Goal: Task Accomplishment & Management: Use online tool/utility

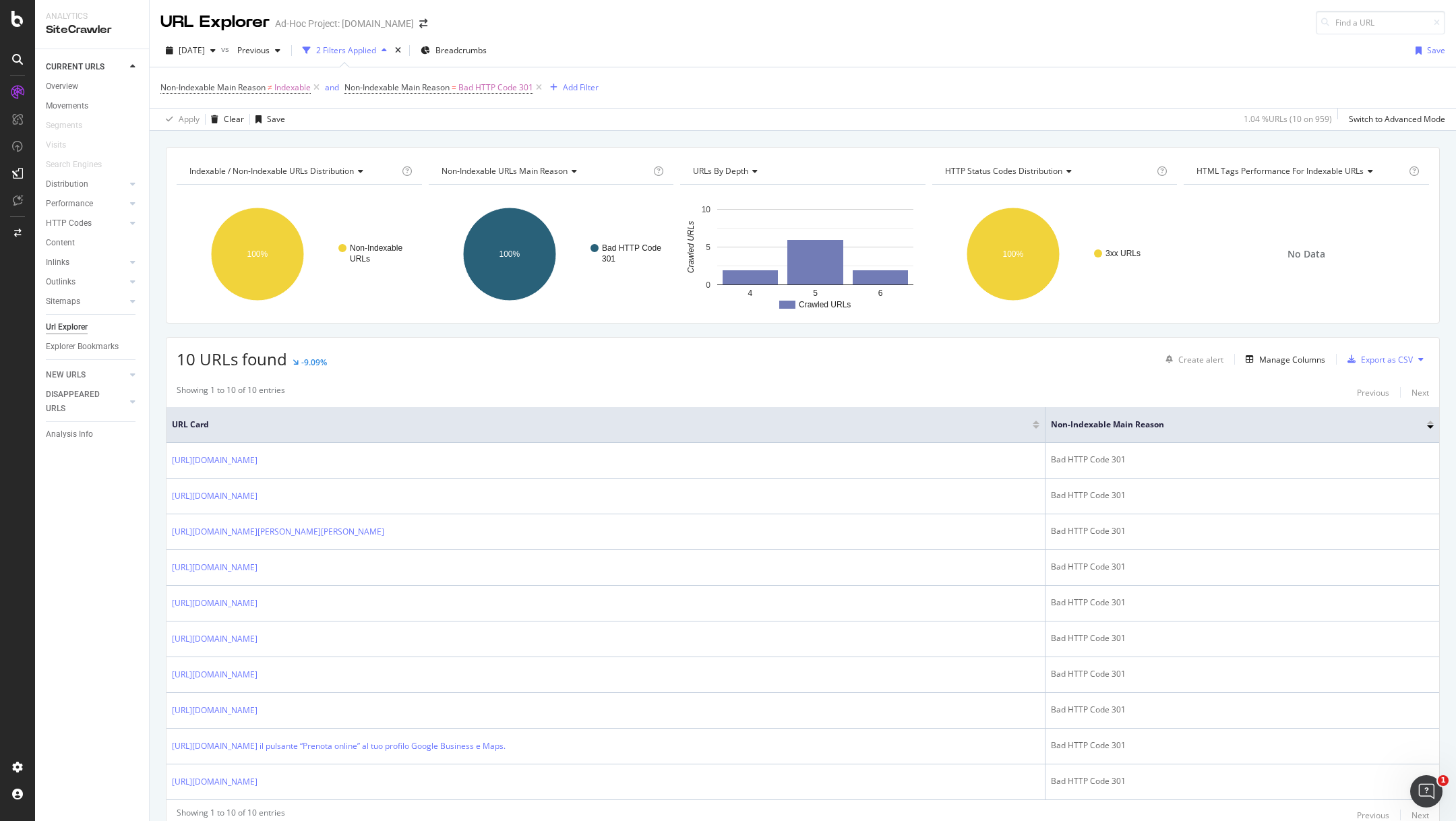
scroll to position [53, 0]
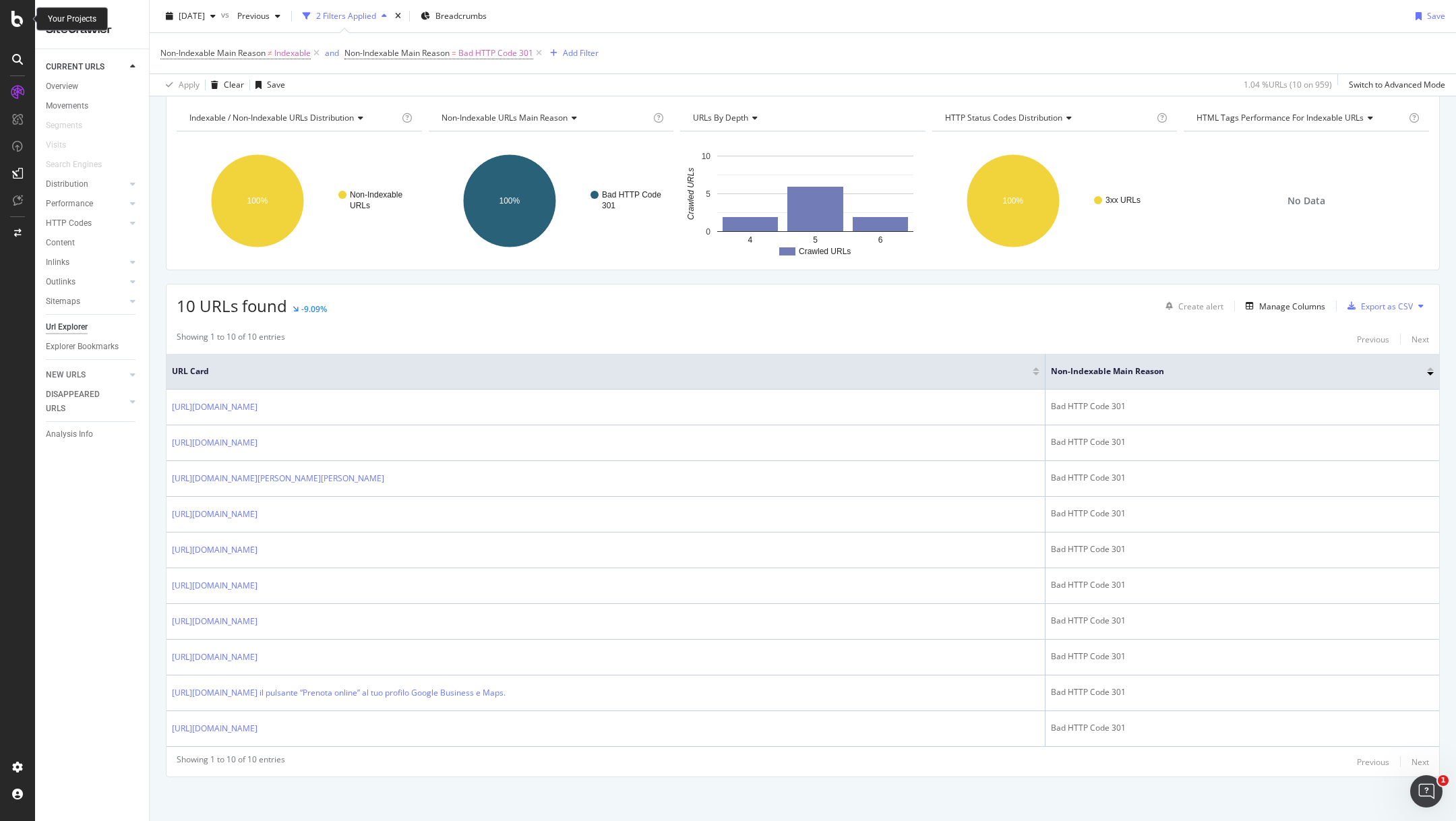
click at [15, 23] on icon at bounding box center [18, 19] width 12 height 16
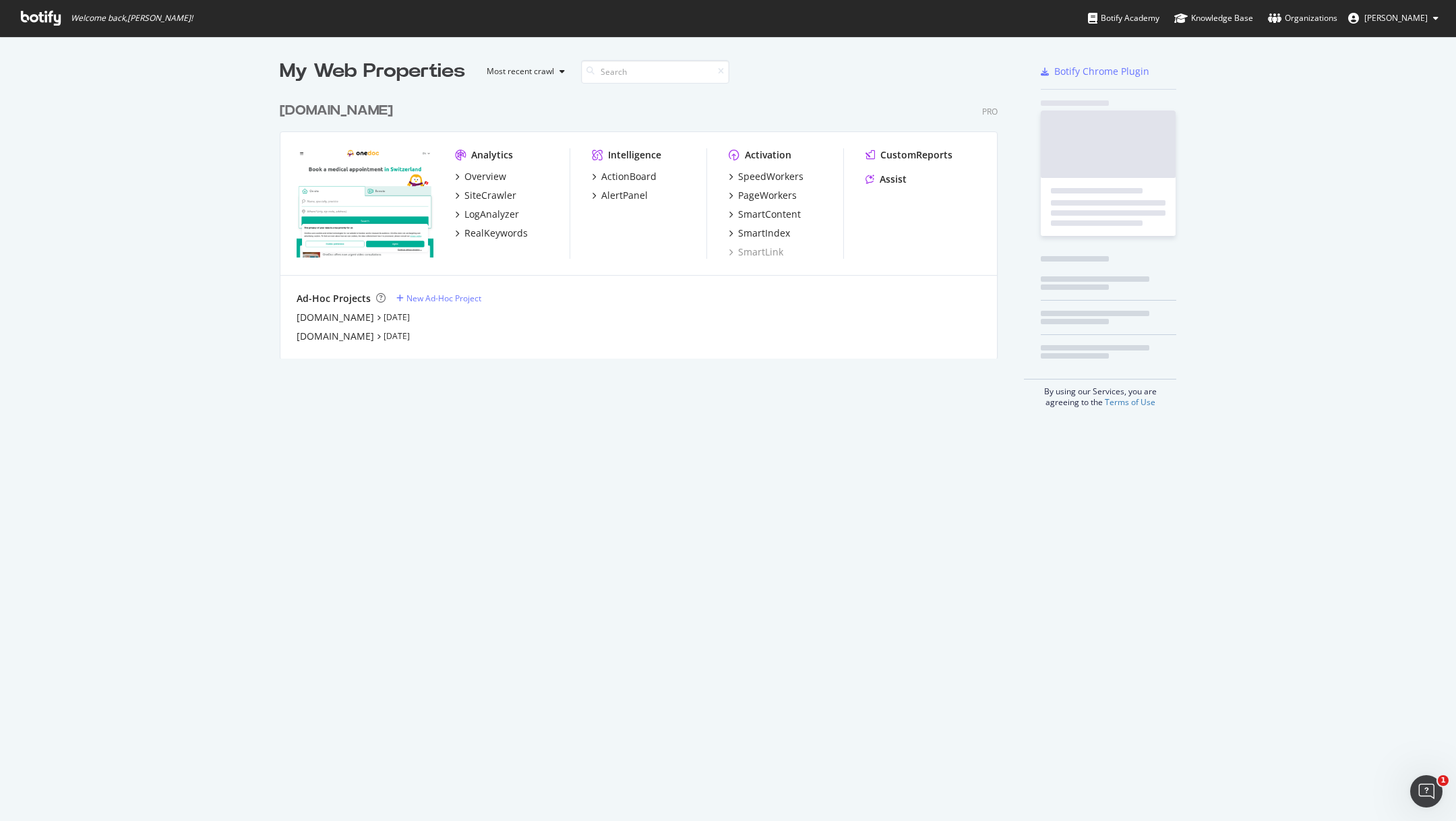
scroll to position [821, 1456]
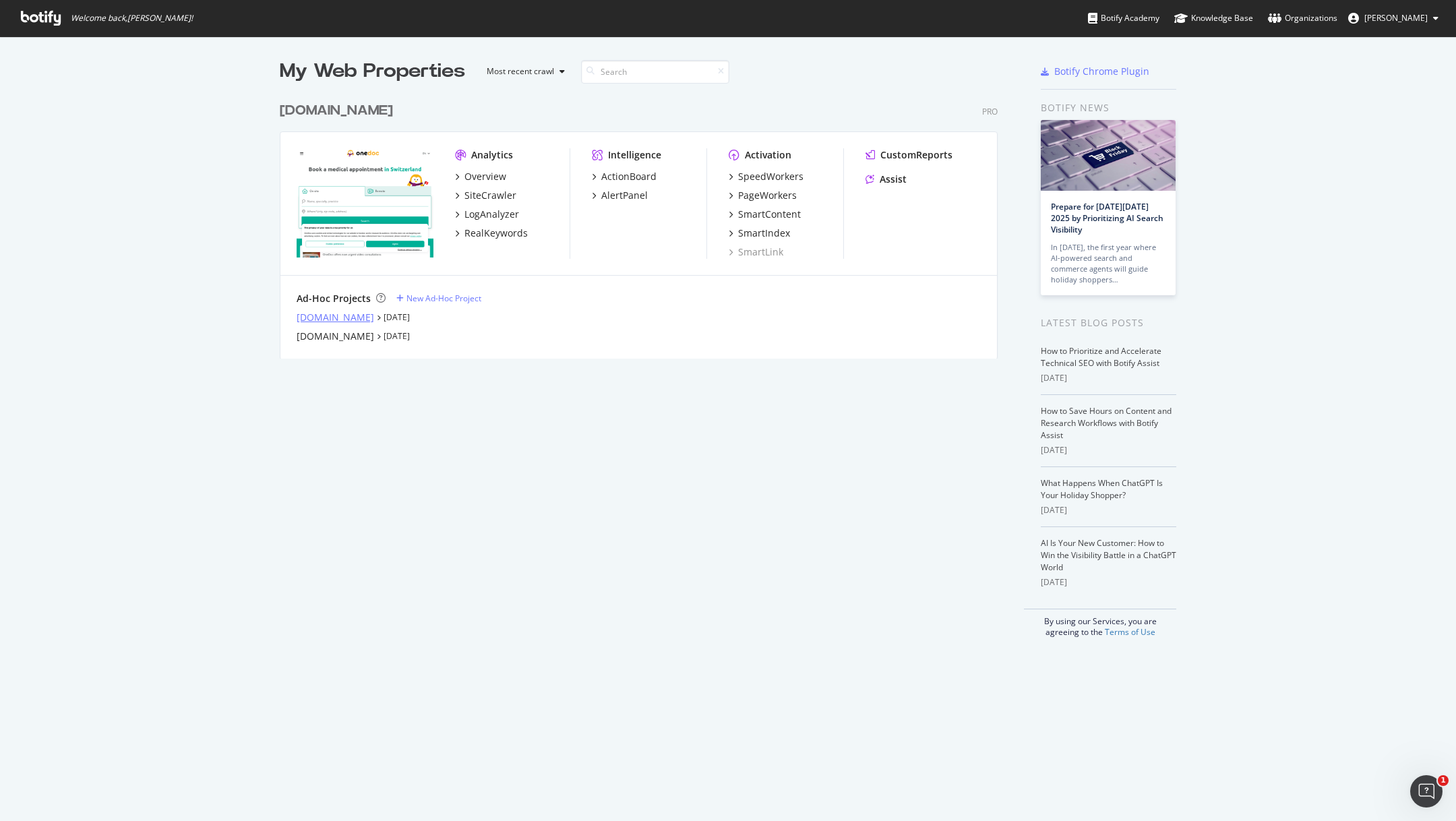
click at [330, 321] on div "[DOMAIN_NAME]" at bounding box center [336, 317] width 77 height 13
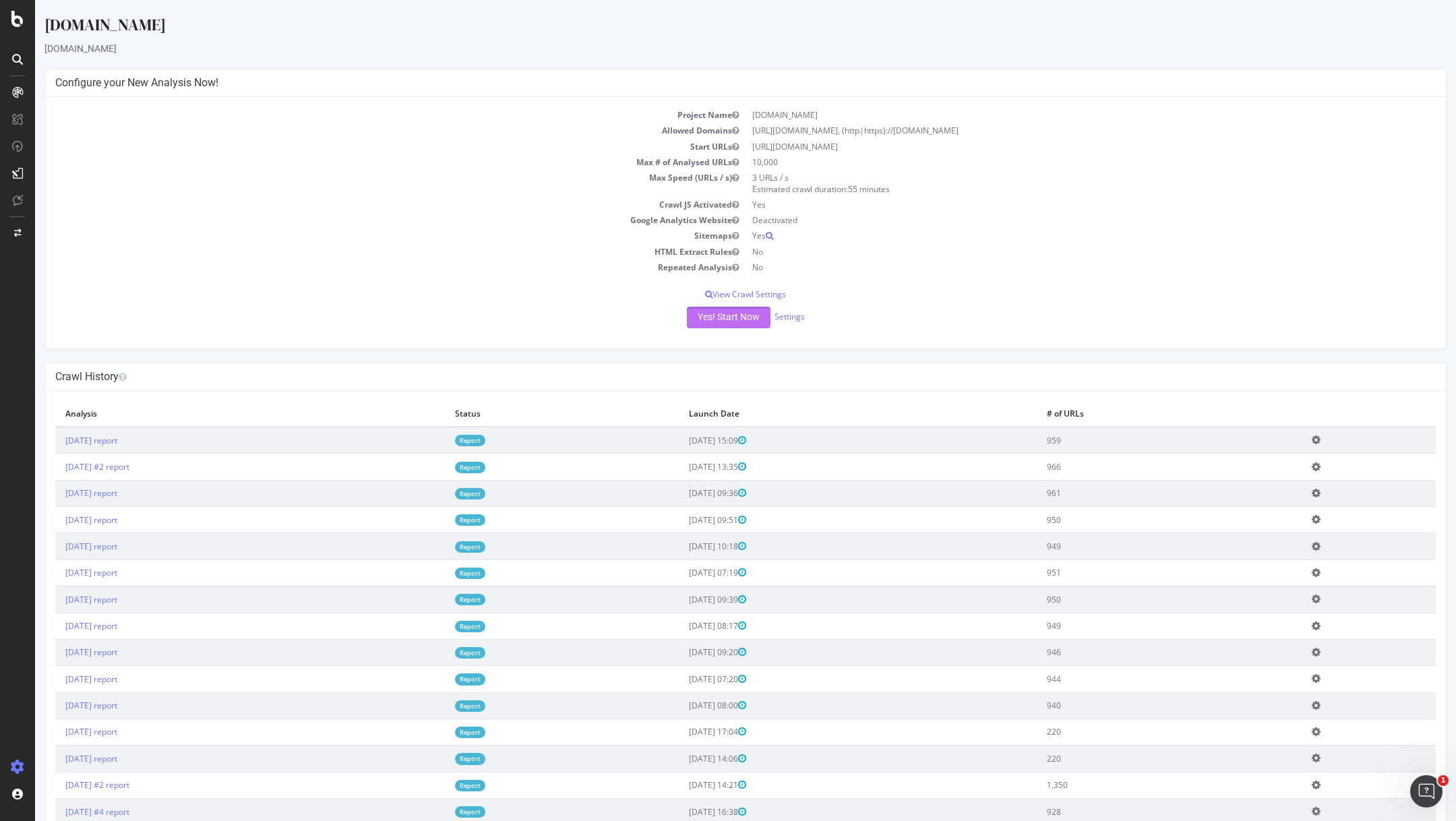
click at [704, 312] on button "Yes! Start Now" at bounding box center [729, 317] width 84 height 22
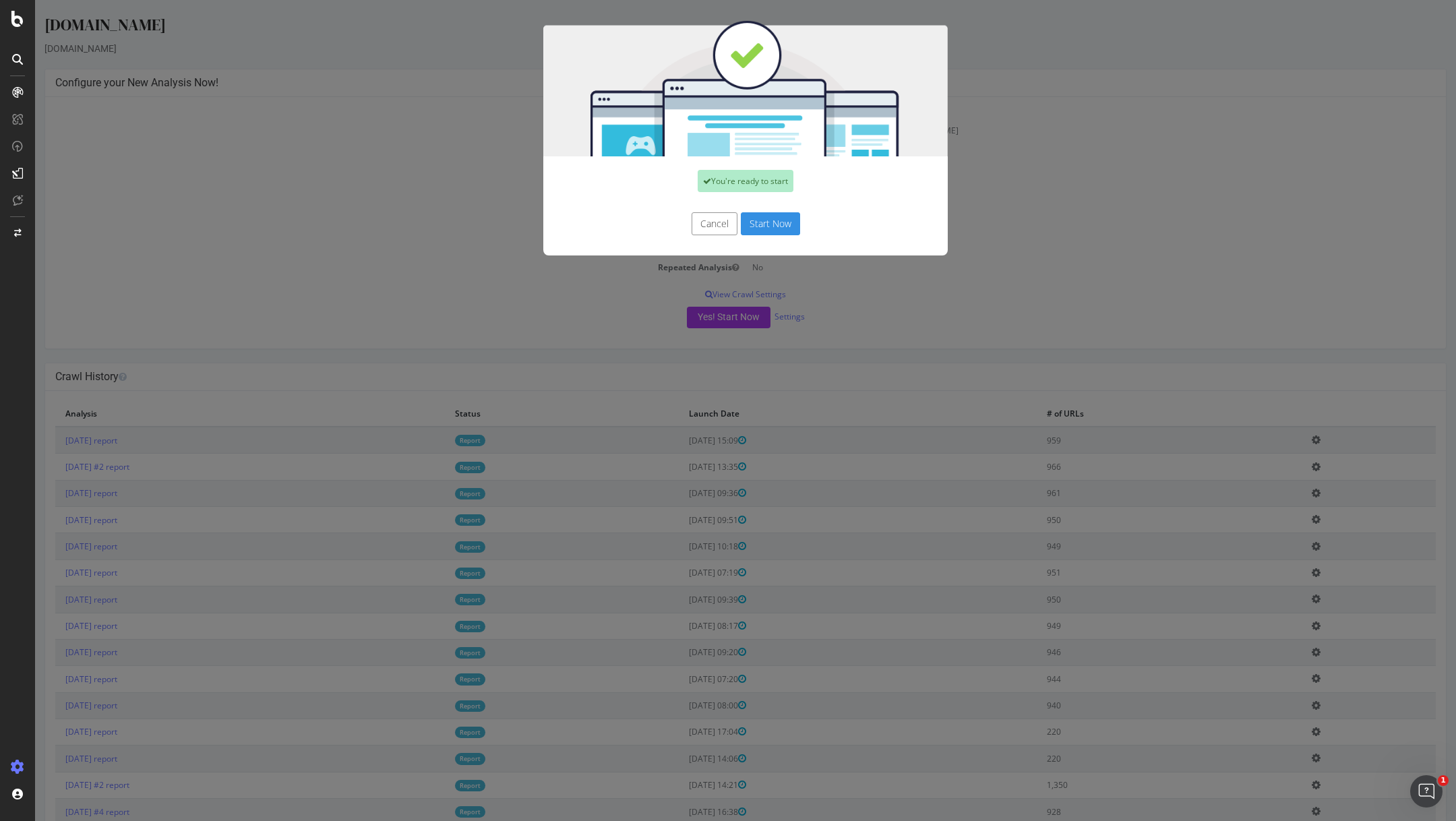
click at [770, 222] on button "Start Now" at bounding box center [770, 223] width 59 height 23
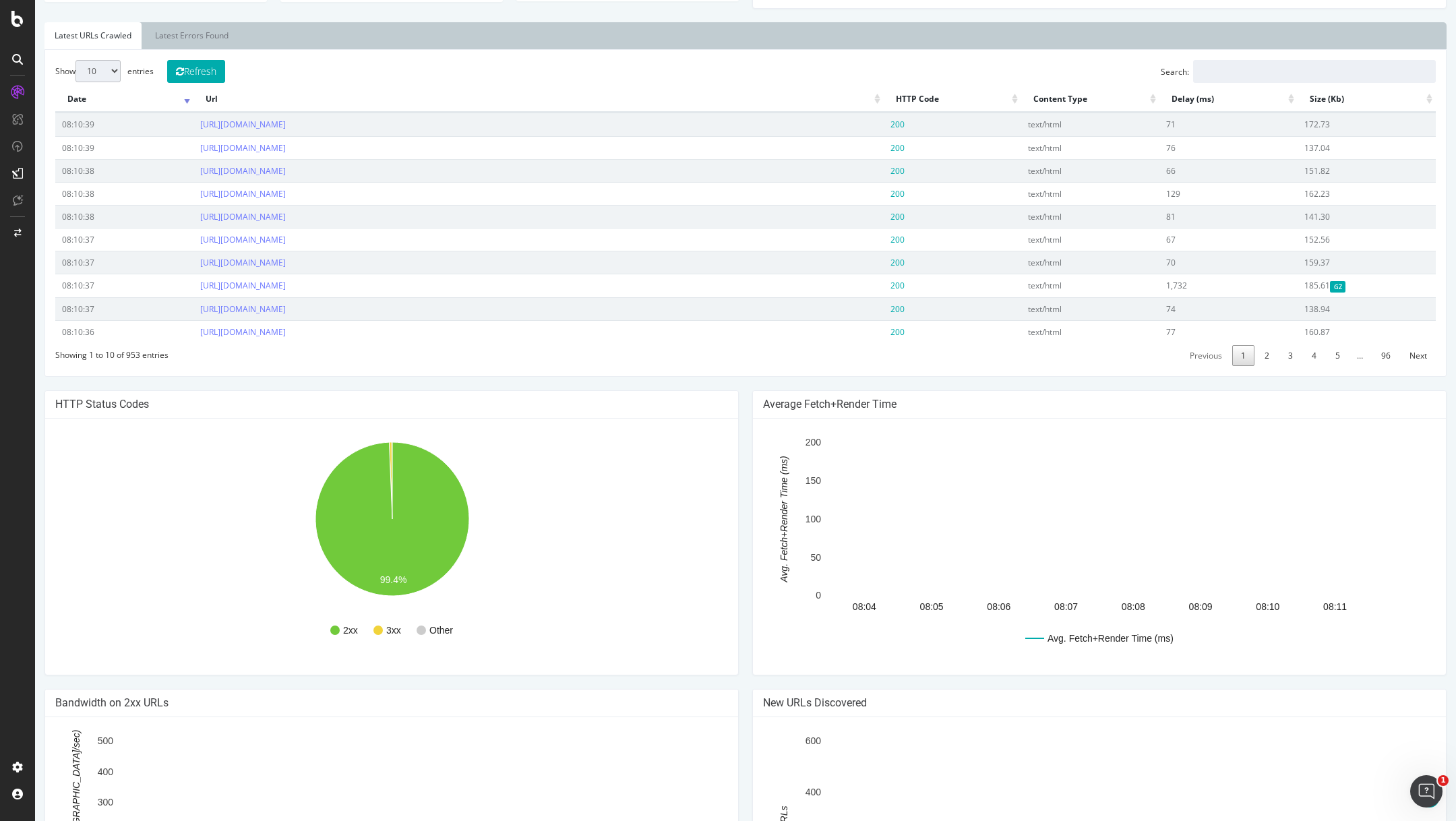
scroll to position [445, 0]
